Goal: Transaction & Acquisition: Purchase product/service

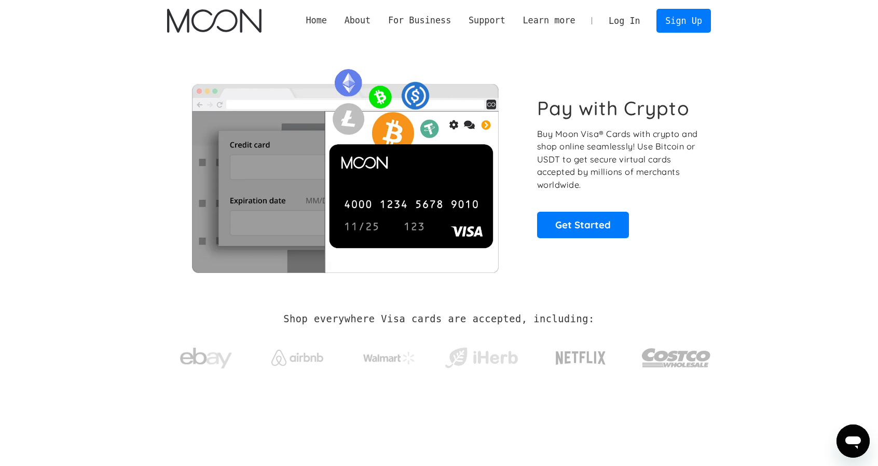
click at [635, 22] on link "Log In" at bounding box center [624, 20] width 49 height 23
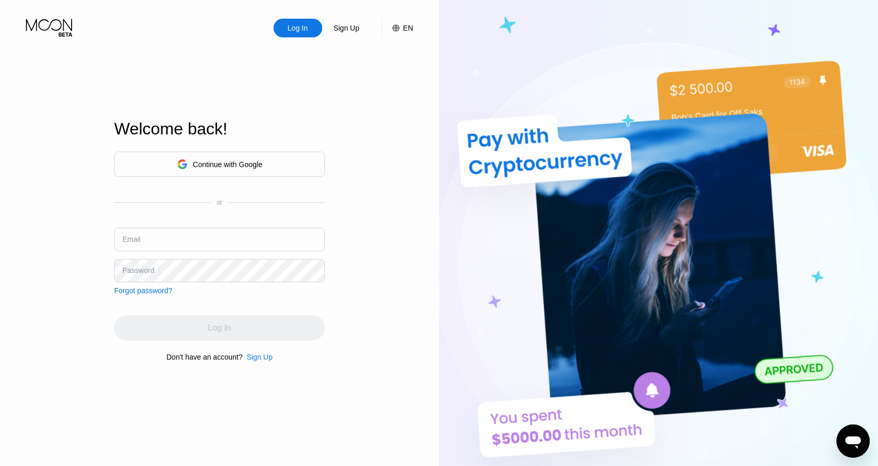
click at [211, 236] on input "text" at bounding box center [219, 239] width 211 height 23
paste input "[EMAIL_ADDRESS][DOMAIN_NAME]"
type input "[EMAIL_ADDRESS][DOMAIN_NAME]"
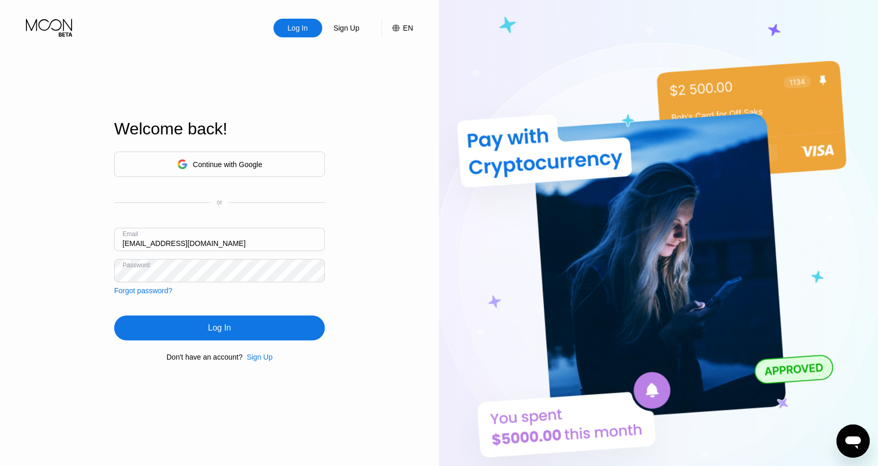
click at [205, 326] on div "Log In" at bounding box center [219, 327] width 211 height 25
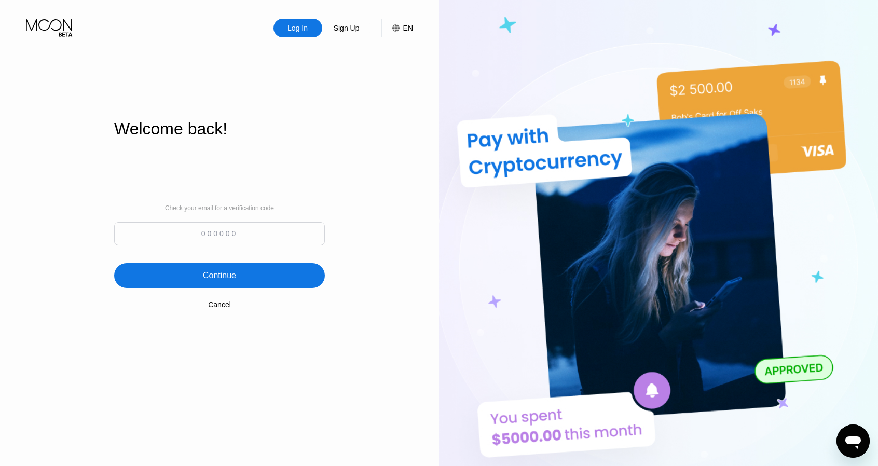
drag, startPoint x: 252, startPoint y: 236, endPoint x: 225, endPoint y: 257, distance: 33.6
click at [251, 236] on input at bounding box center [219, 233] width 211 height 23
paste input "993757"
type input "993757"
drag, startPoint x: 200, startPoint y: 273, endPoint x: 257, endPoint y: 276, distance: 56.6
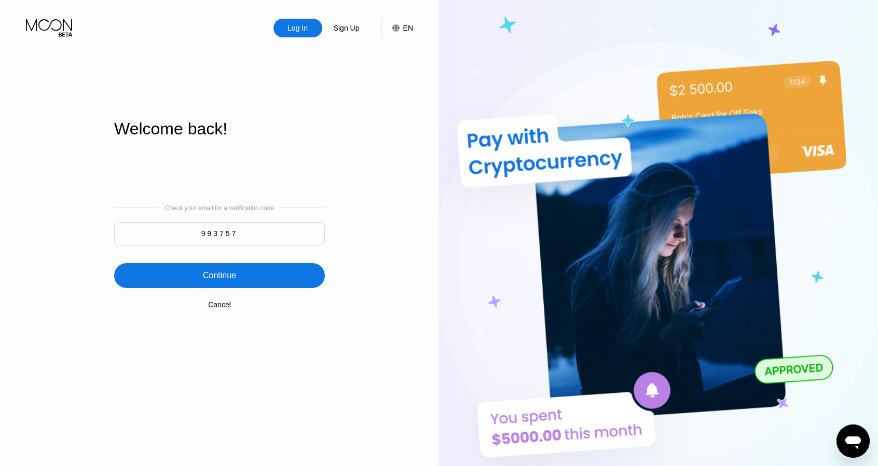
click at [200, 273] on div "Continue" at bounding box center [219, 275] width 211 height 25
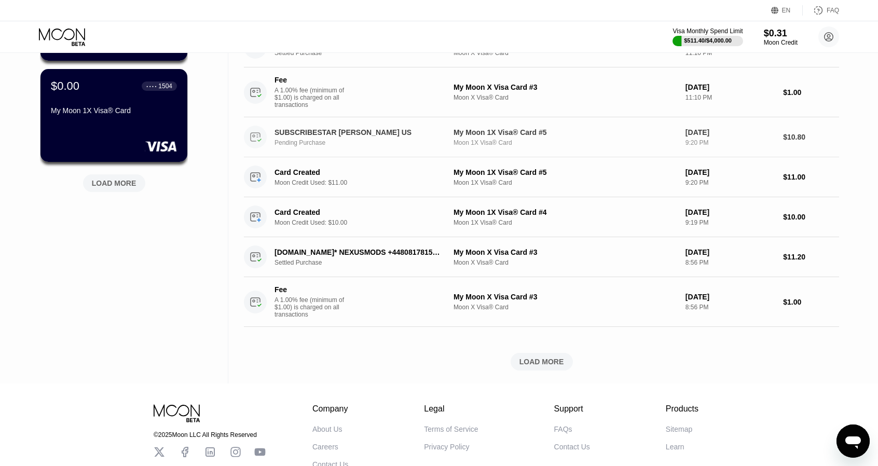
scroll to position [467, 0]
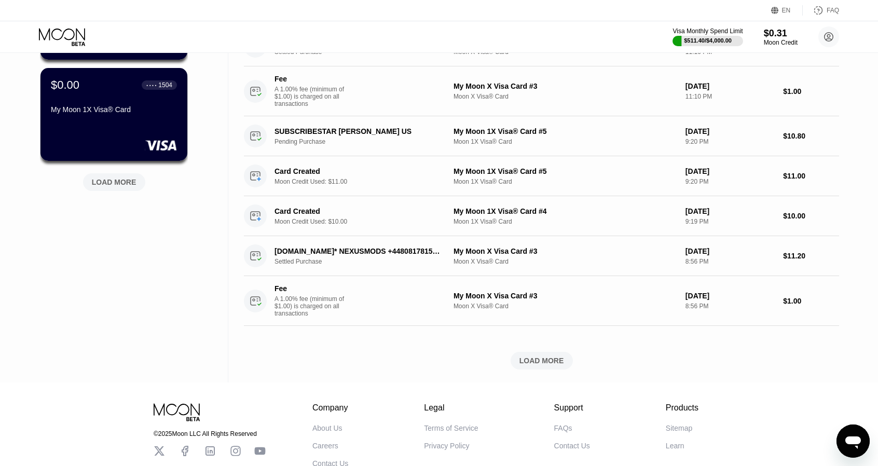
click at [529, 365] on div "LOAD MORE" at bounding box center [541, 360] width 45 height 9
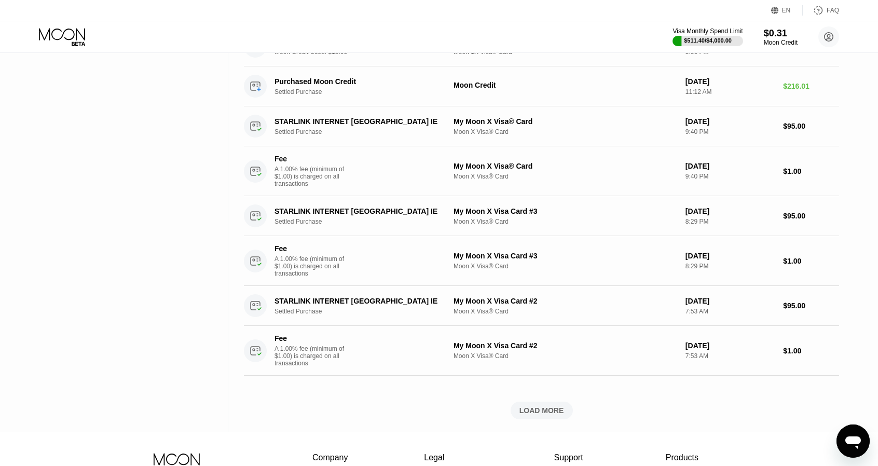
scroll to position [1038, 0]
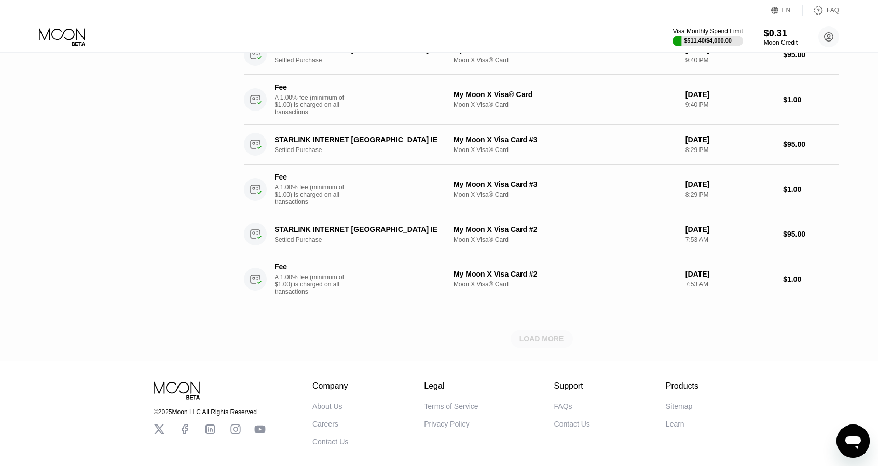
drag, startPoint x: 552, startPoint y: 372, endPoint x: 543, endPoint y: 373, distance: 9.4
click at [552, 348] on div "LOAD MORE" at bounding box center [542, 339] width 62 height 18
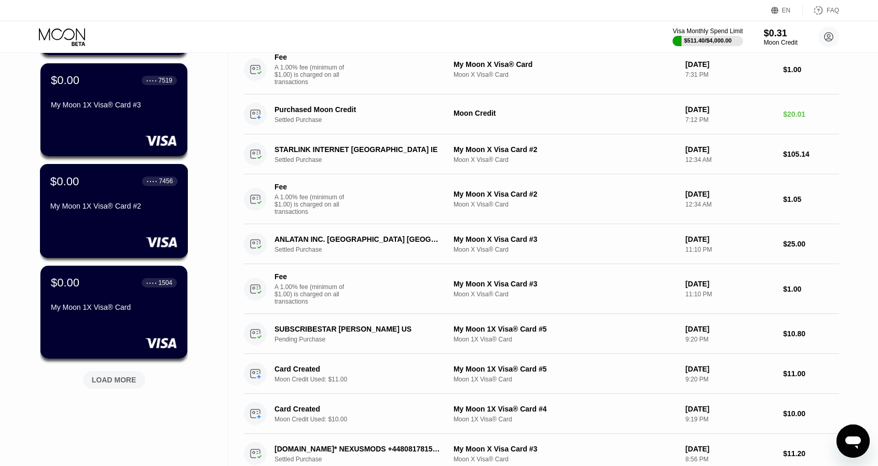
scroll to position [363, 0]
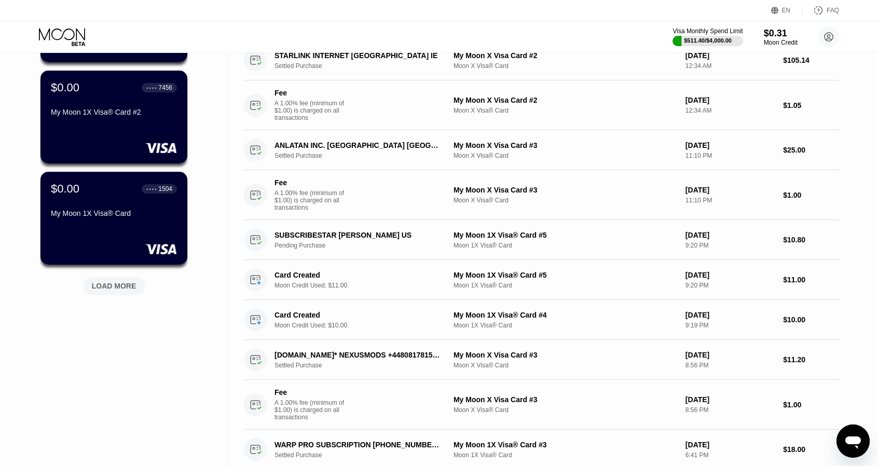
click at [126, 302] on div "$0.20 ● ● ● ● 7938 My Moon 1X Visa® Card #5 $1.64 ● ● ● ● 1946 My Moon 1X Visa®…" at bounding box center [114, 30] width 148 height 559
click at [123, 297] on div "$0.20 ● ● ● ● 7938 My Moon 1X Visa® Card #5 $1.64 ● ● ● ● 1946 My Moon 1X Visa®…" at bounding box center [114, 30] width 148 height 559
click at [130, 289] on div "LOAD MORE" at bounding box center [114, 285] width 45 height 9
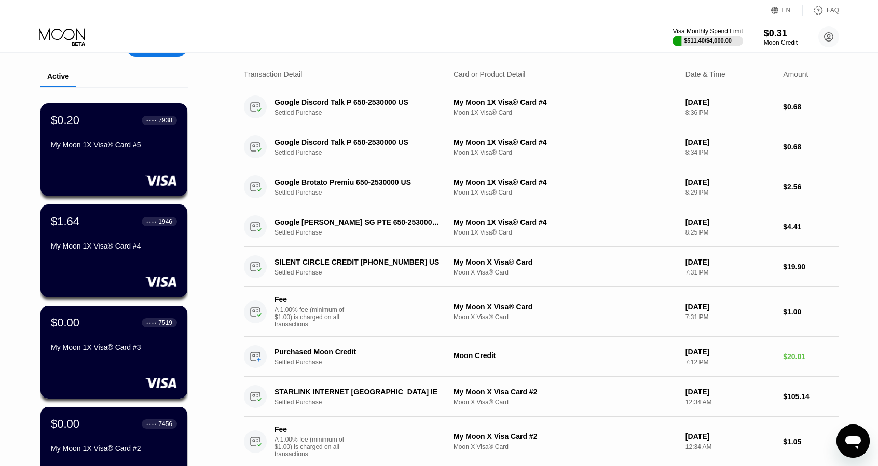
scroll to position [0, 0]
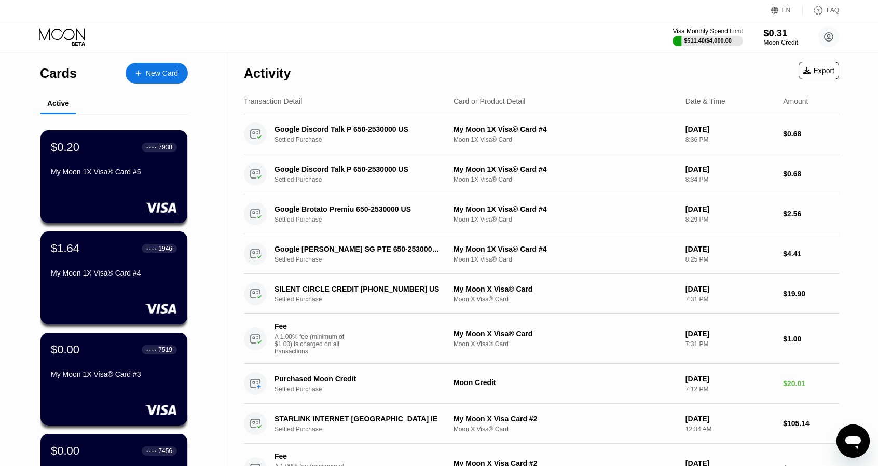
click at [765, 27] on div "$0.31" at bounding box center [780, 32] width 35 height 11
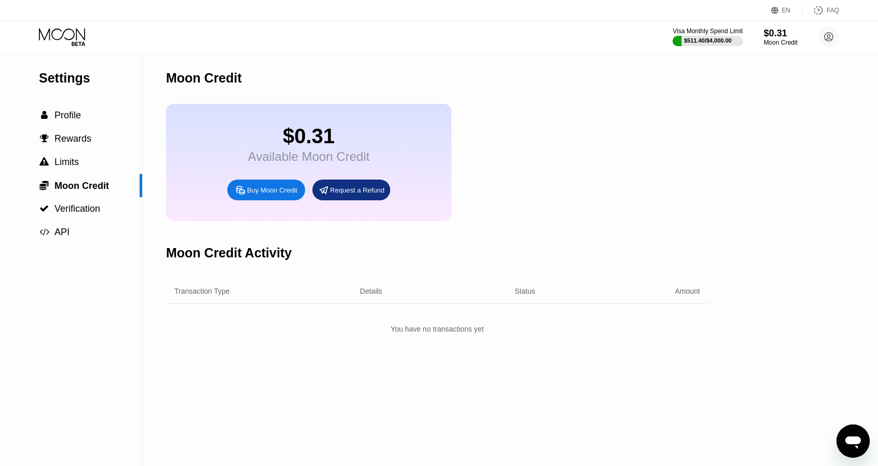
click at [268, 195] on div "Buy Moon Credit" at bounding box center [272, 190] width 50 height 9
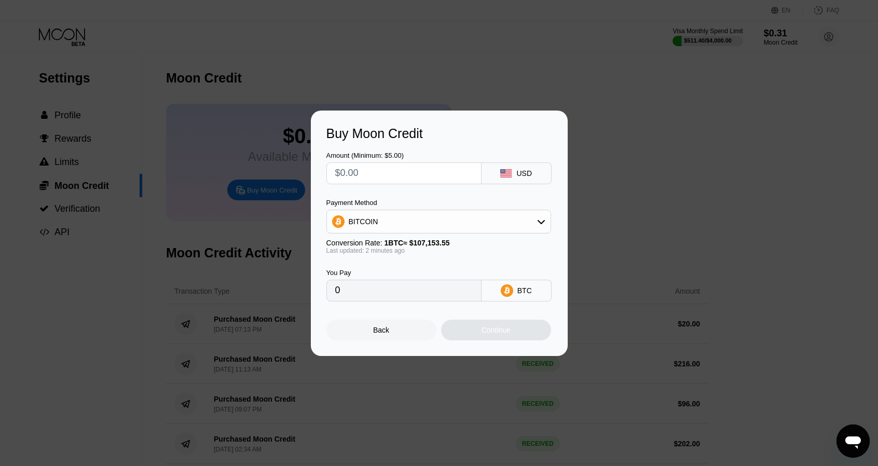
click at [403, 181] on input "text" at bounding box center [403, 173] width 137 height 21
type input "$5"
type input "0.00004667"
click at [460, 175] on input "$5" at bounding box center [403, 173] width 137 height 21
type input "$55"
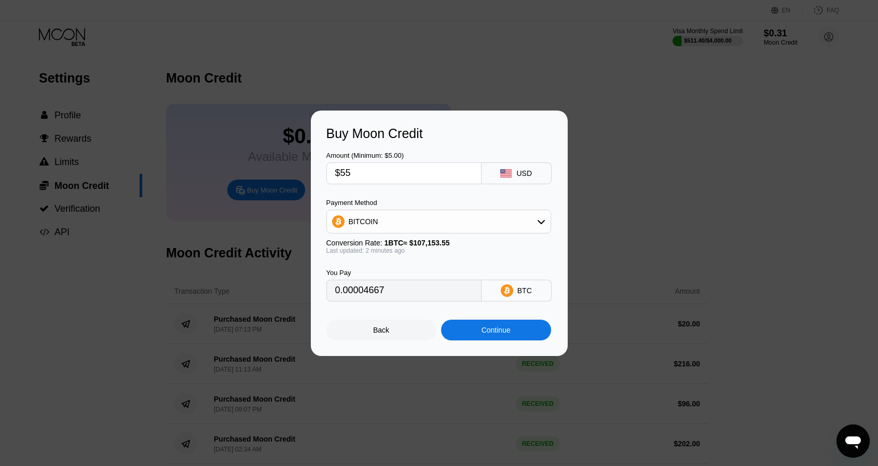
type input "0.00051329"
type input "$5"
type input "0.00004667"
type input "$50"
type input "0.00046663"
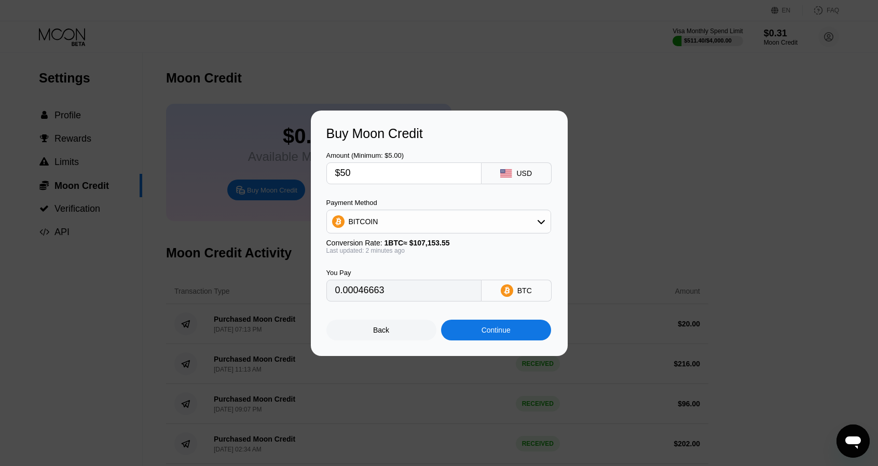
type input "$505"
type input "0.00471287"
type input "$505"
click at [364, 201] on div "Payment Method" at bounding box center [438, 203] width 225 height 8
click at [362, 219] on div "BITCOIN" at bounding box center [364, 221] width 30 height 8
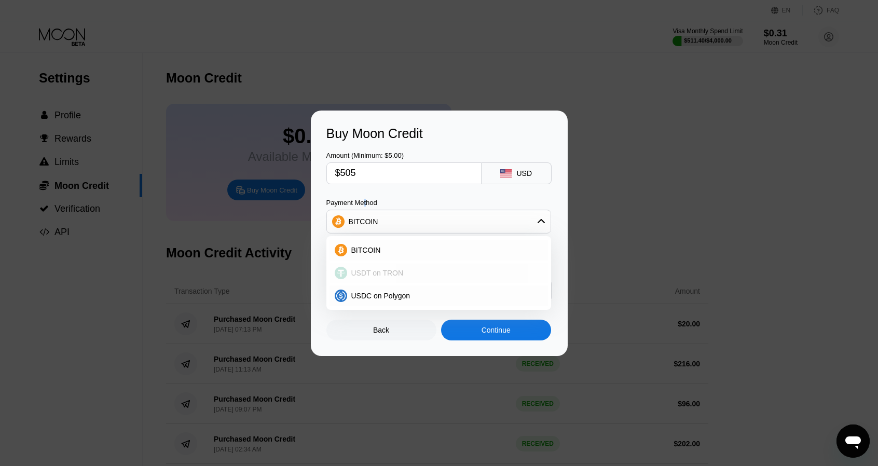
click at [374, 271] on span "USDT on TRON" at bounding box center [377, 273] width 52 height 8
type input "510.10"
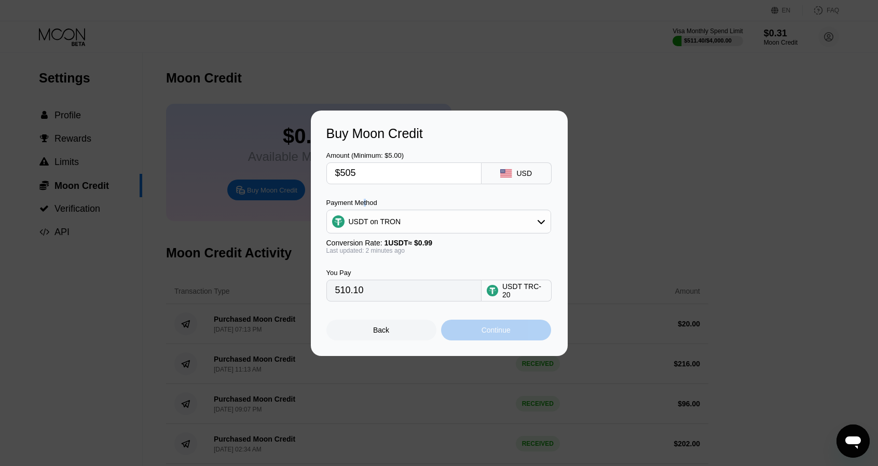
click at [470, 338] on div "Continue" at bounding box center [496, 330] width 110 height 21
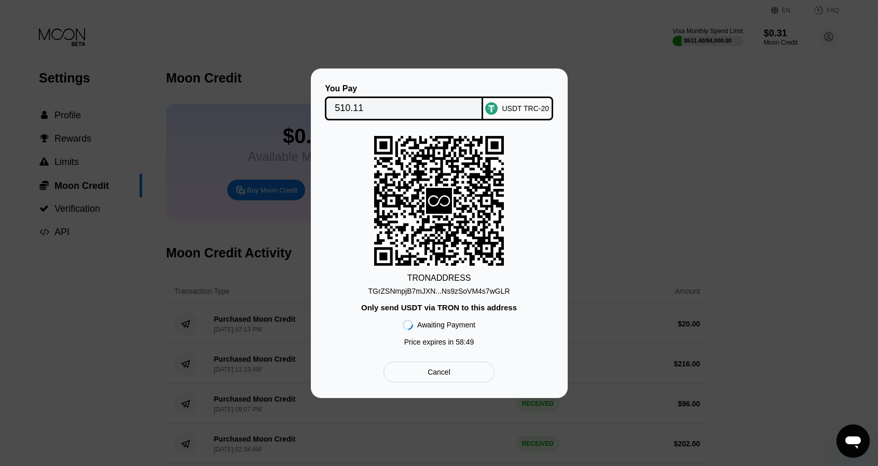
click at [436, 293] on div "TGrZSNmpjB7mJXN...Ns9zSoVM4s7wGLR" at bounding box center [439, 291] width 142 height 8
click at [379, 113] on input "510.11" at bounding box center [404, 108] width 139 height 21
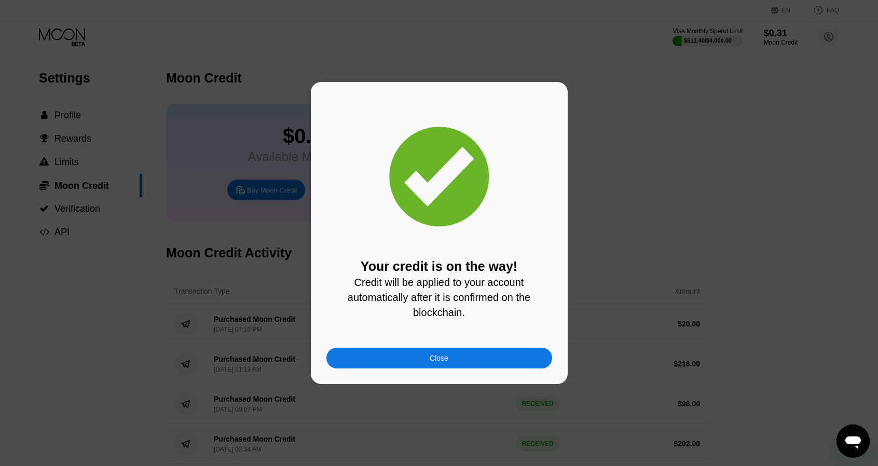
click at [460, 368] on div "Close" at bounding box center [439, 358] width 226 height 21
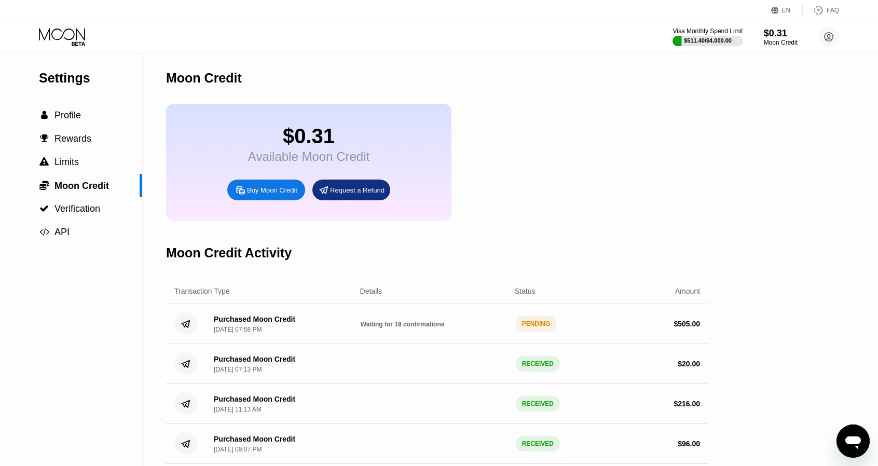
click at [691, 196] on div "$0.31 Available Moon Credit Buy Moon Credit Request a Refund" at bounding box center [437, 162] width 542 height 117
click at [43, 36] on icon at bounding box center [62, 34] width 46 height 12
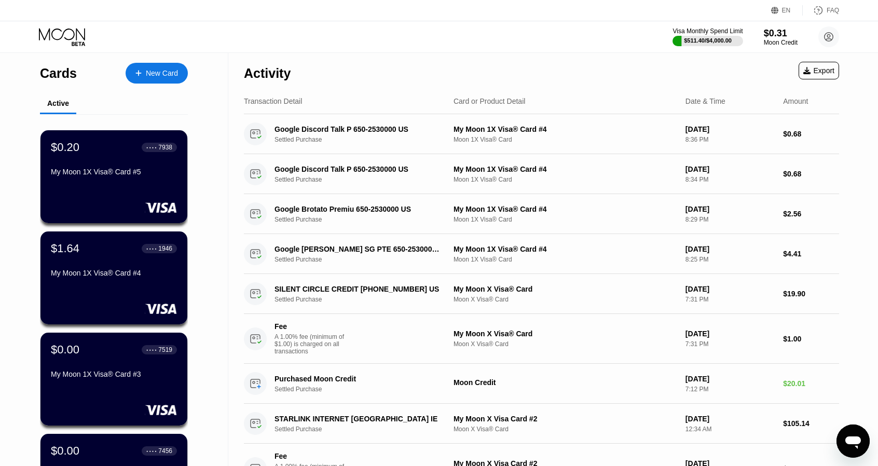
click at [760, 29] on div "Visa Monthly Spend Limit $511.40 / $4,000.00 $0.31 Moon Credit [EMAIL_ADDRESS][…" at bounding box center [755, 36] width 167 height 21
click at [766, 29] on div "$505.32" at bounding box center [780, 32] width 35 height 11
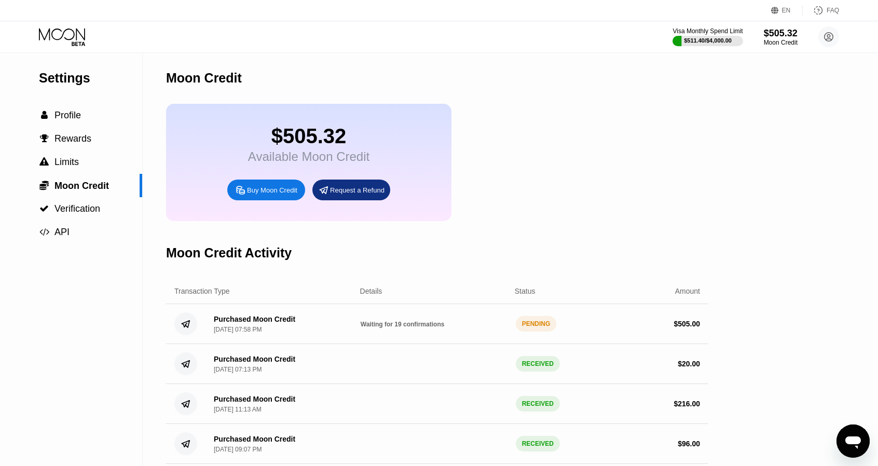
click at [68, 36] on icon at bounding box center [63, 37] width 48 height 18
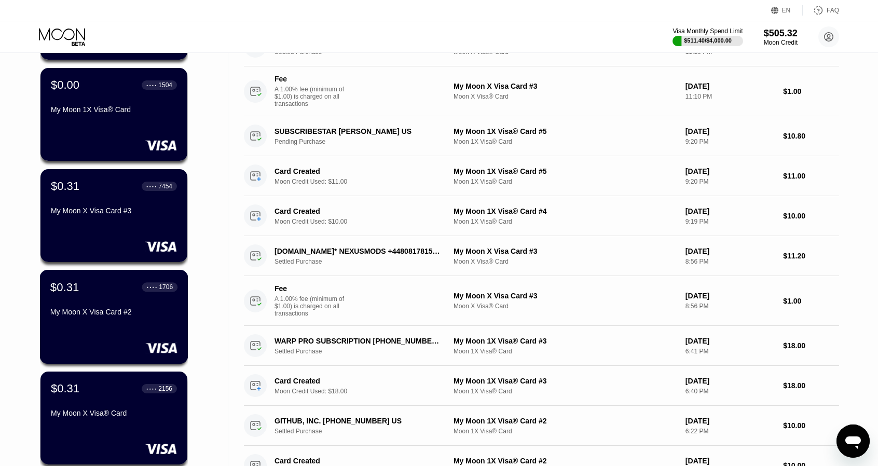
scroll to position [623, 0]
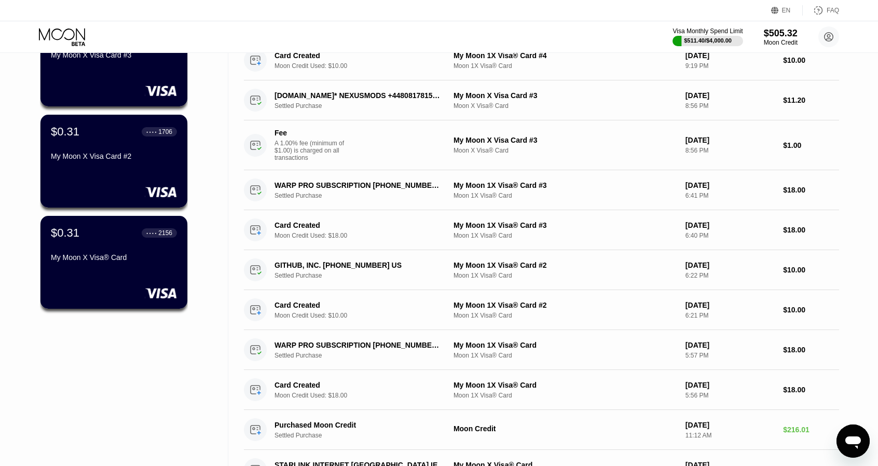
click at [149, 287] on div "$0.31 ● ● ● ● 2156 My Moon X Visa® Card" at bounding box center [113, 262] width 147 height 93
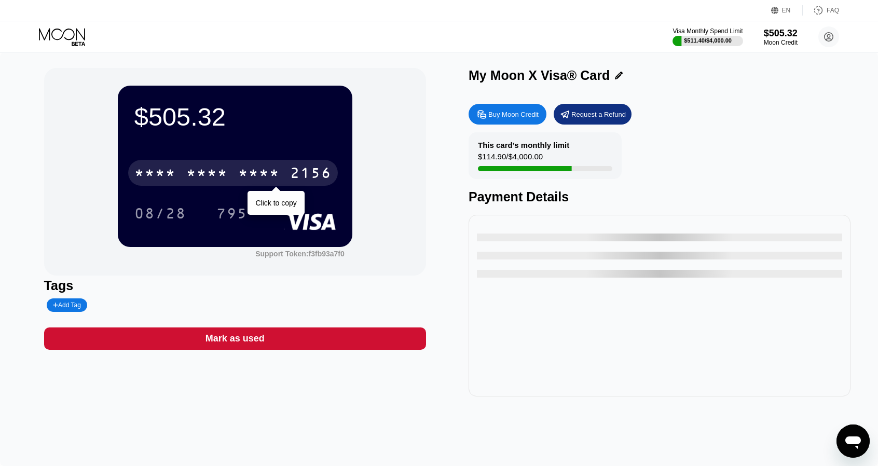
drag, startPoint x: 285, startPoint y: 175, endPoint x: 266, endPoint y: 77, distance: 99.9
click at [286, 175] on div "* * * * * * * * * * * * 2156" at bounding box center [233, 173] width 210 height 26
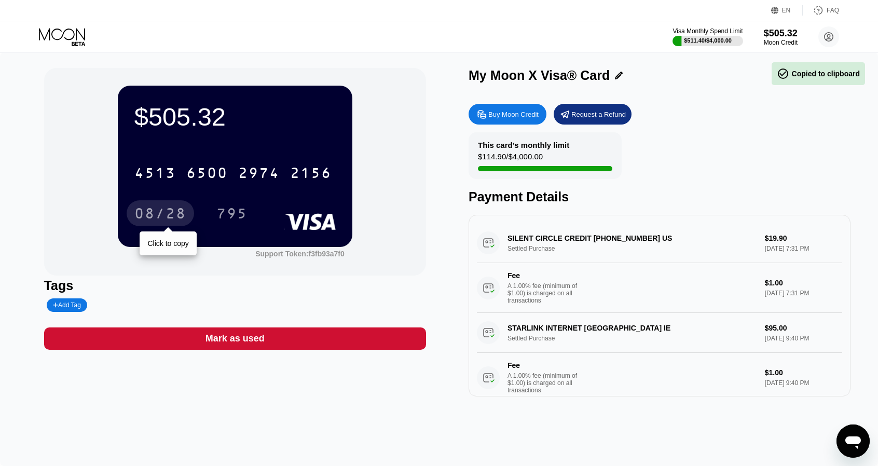
click at [159, 216] on div "08/28" at bounding box center [160, 215] width 52 height 17
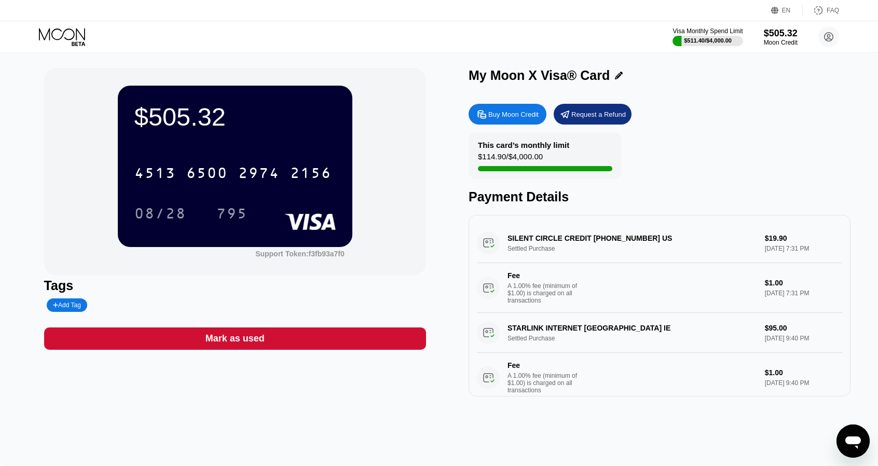
click at [241, 221] on div "795" at bounding box center [231, 215] width 31 height 17
click at [78, 25] on div "Visa Monthly Spend Limit $511.40 / $4,000.00 $505.32 Moon Credit [EMAIL_ADDRESS…" at bounding box center [439, 36] width 878 height 31
click at [75, 39] on icon at bounding box center [63, 37] width 48 height 18
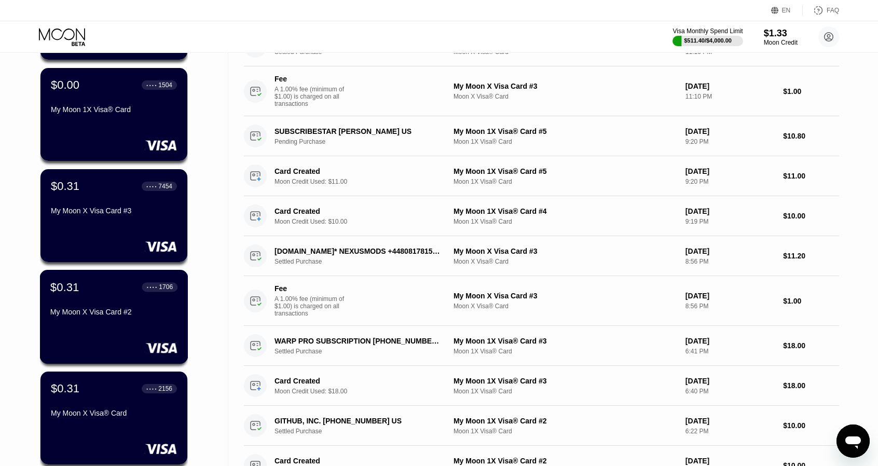
scroll to position [623, 0]
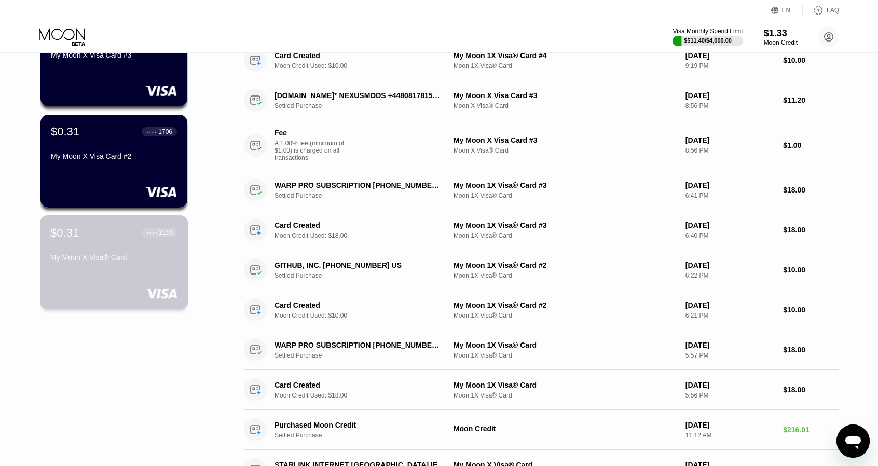
click at [104, 286] on div "$0.31 ● ● ● ● 2156 My Moon X Visa® Card" at bounding box center [114, 262] width 148 height 94
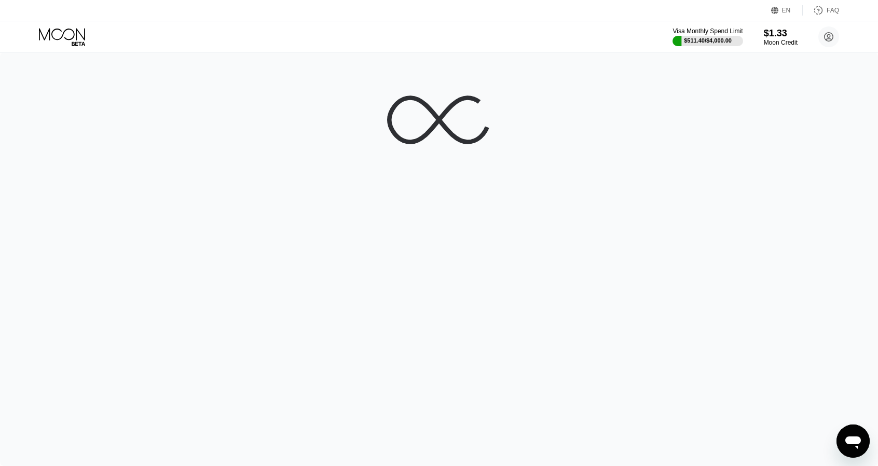
click at [76, 46] on div "Visa Monthly Spend Limit $511.40 / $4,000.00 $1.33 Moon Credit [EMAIL_ADDRESS][…" at bounding box center [439, 36] width 878 height 31
click at [77, 40] on icon at bounding box center [63, 37] width 48 height 18
